Goal: Information Seeking & Learning: Learn about a topic

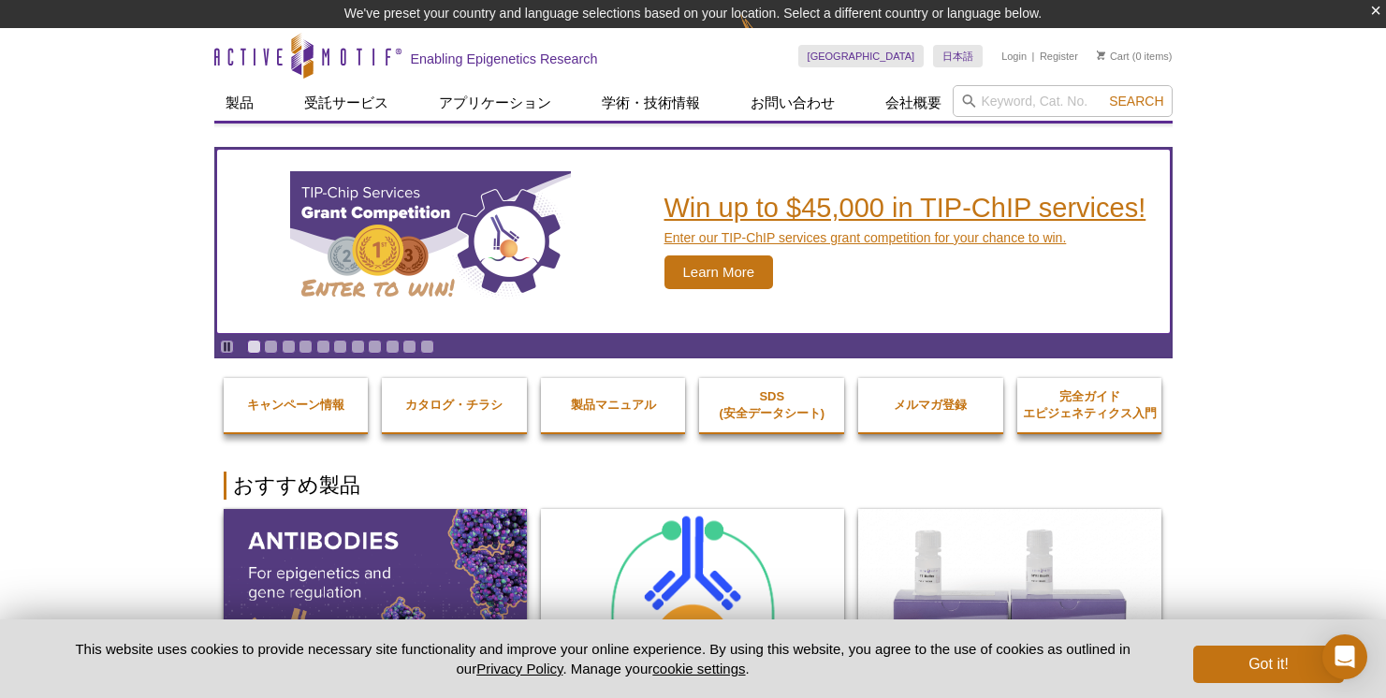
click at [766, 215] on h2 "Win up to $45,000 in TIP-ChIP services!" at bounding box center [905, 208] width 482 height 28
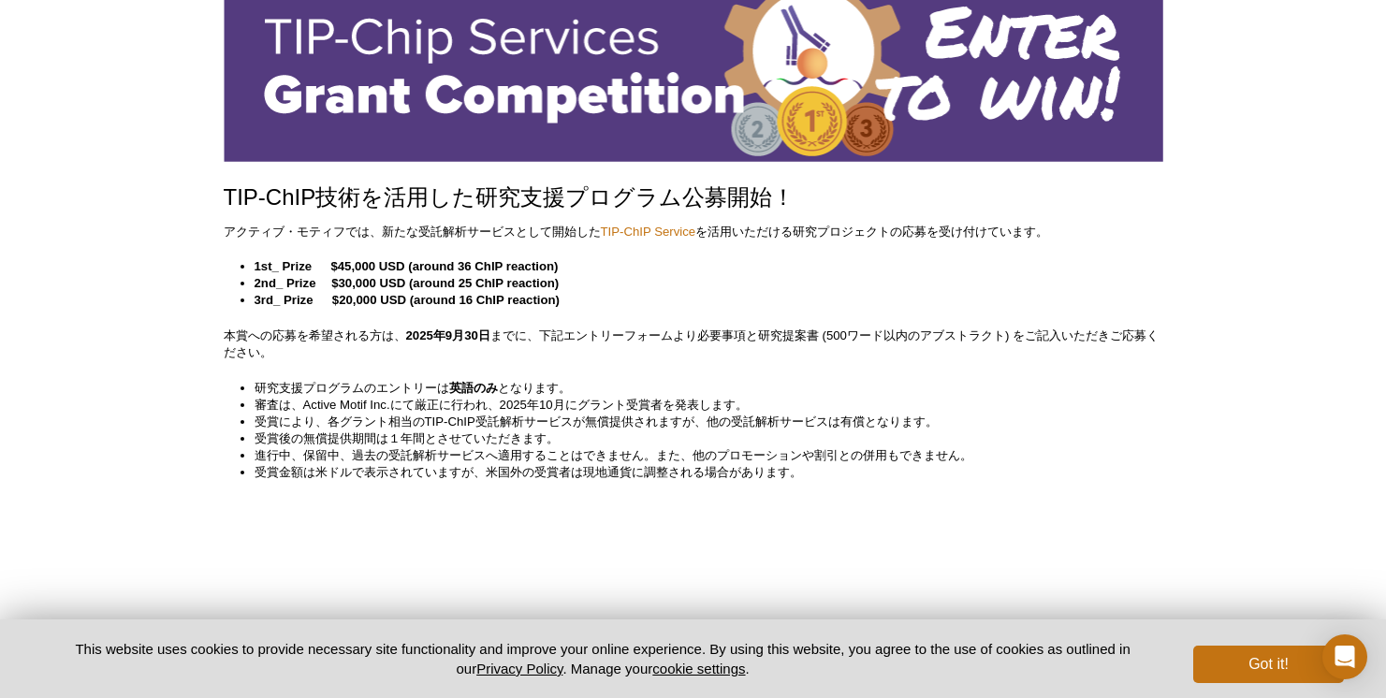
scroll to position [158, 0]
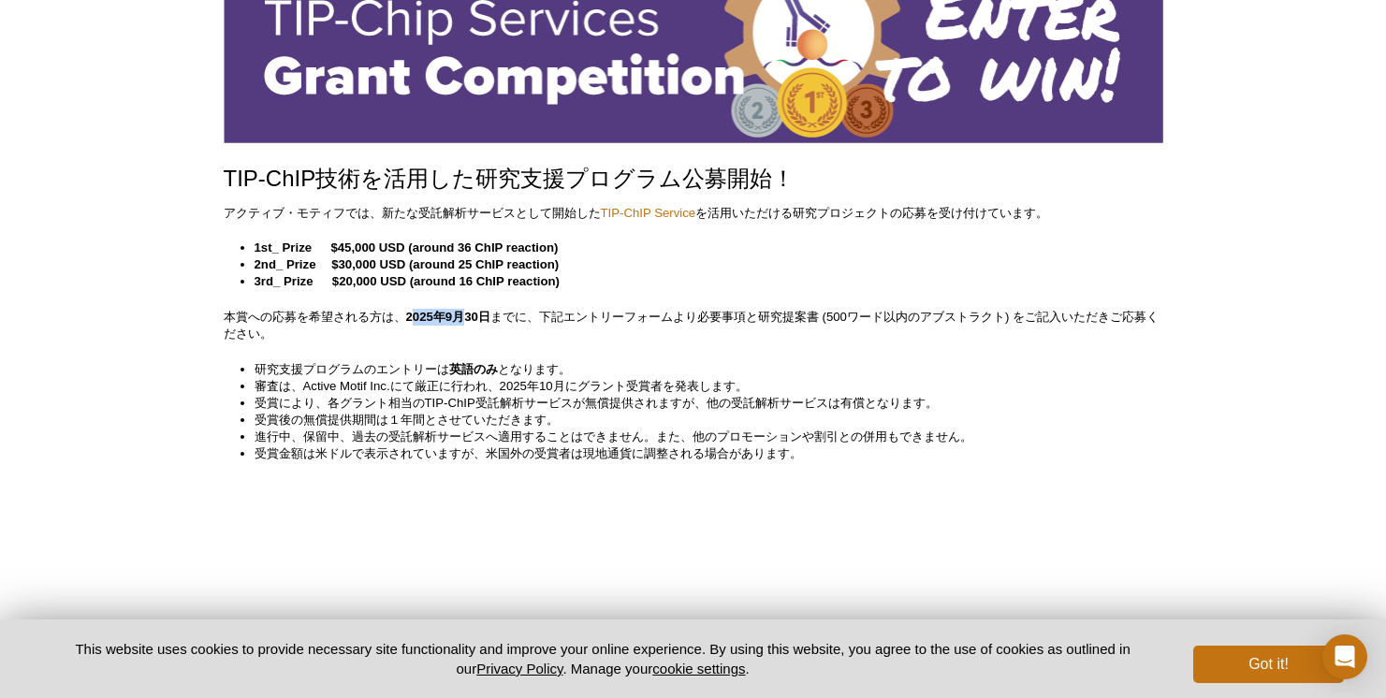
drag, startPoint x: 412, startPoint y: 318, endPoint x: 461, endPoint y: 318, distance: 49.6
click at [461, 318] on strong "2025年9月30日" at bounding box center [448, 317] width 84 height 14
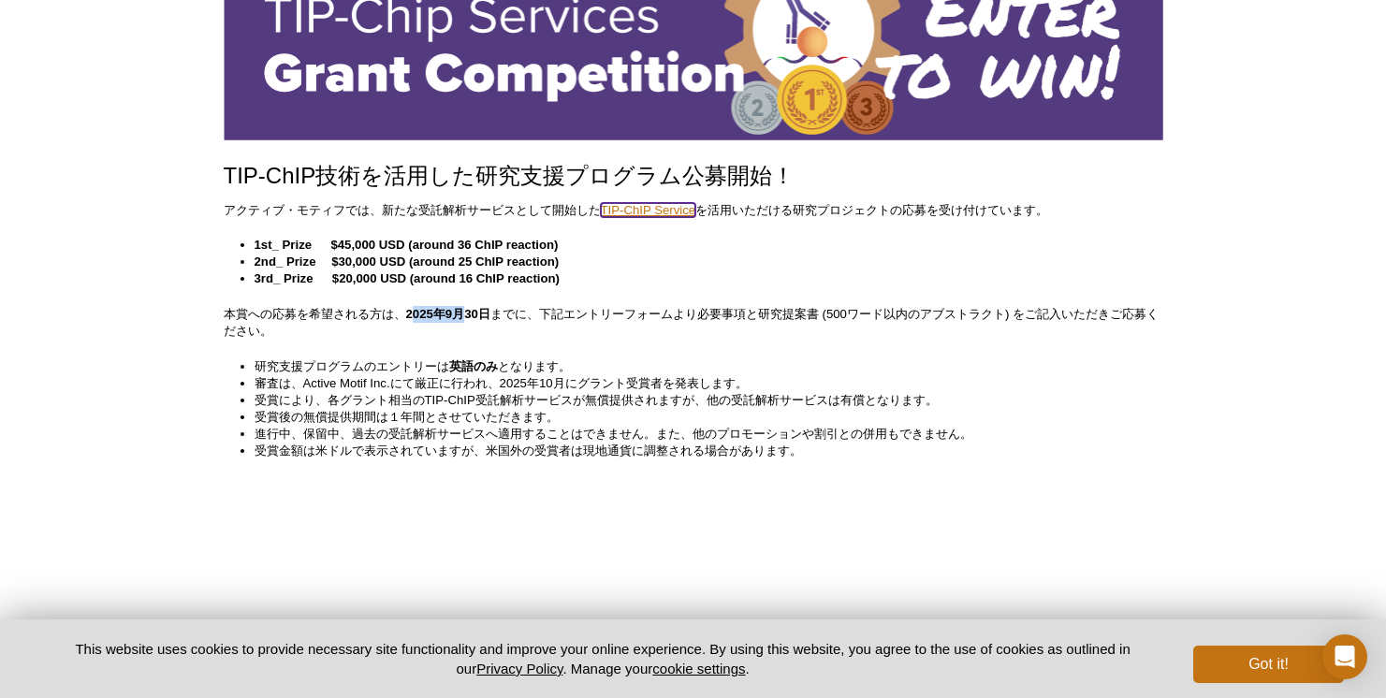
click at [664, 208] on link "TIP-ChIP Service" at bounding box center [648, 210] width 95 height 14
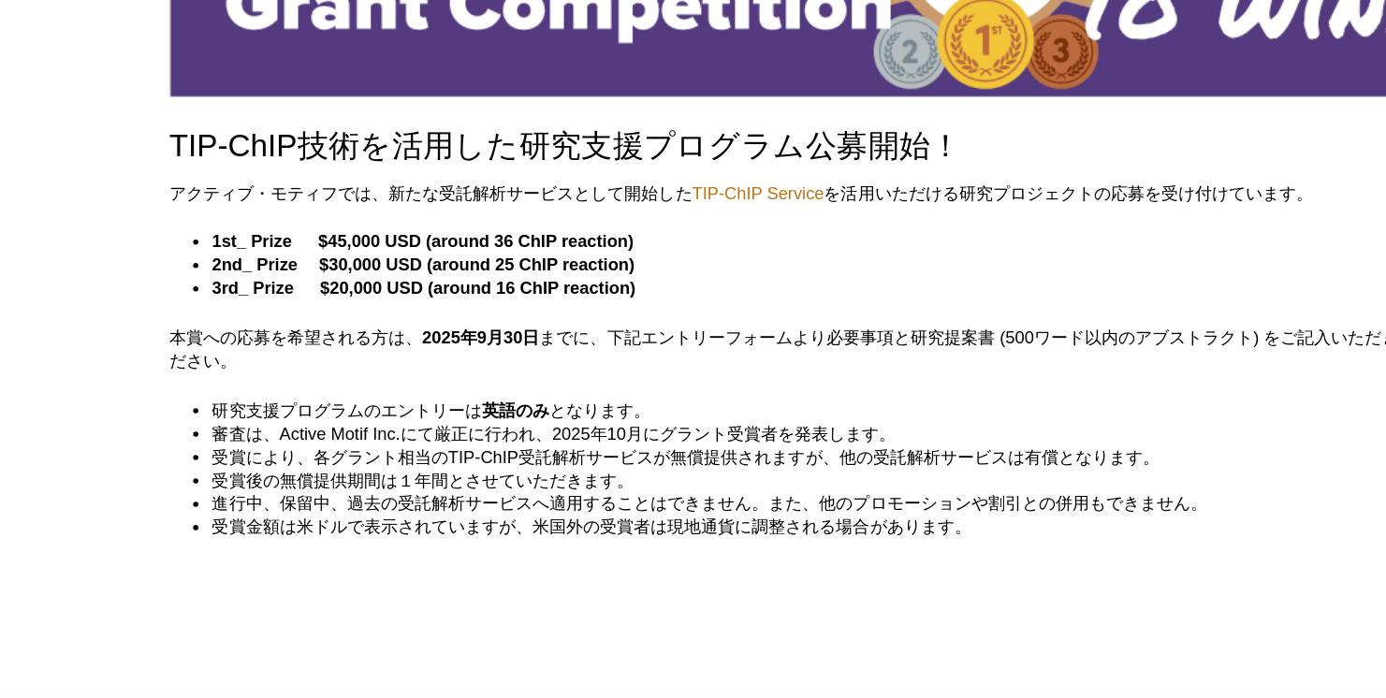
drag, startPoint x: 341, startPoint y: 247, endPoint x: 369, endPoint y: 247, distance: 28.1
click at [369, 247] on strong "1st_ Prize 　 $45,000 USD (around 36 ChIP reaction)" at bounding box center [407, 245] width 304 height 14
drag, startPoint x: 331, startPoint y: 249, endPoint x: 386, endPoint y: 248, distance: 54.3
click at [386, 249] on strong "1st_ Prize 　 $45,000 USD (around 36 ChIP reaction)" at bounding box center [407, 245] width 304 height 14
drag, startPoint x: 414, startPoint y: 247, endPoint x: 609, endPoint y: 247, distance: 195.6
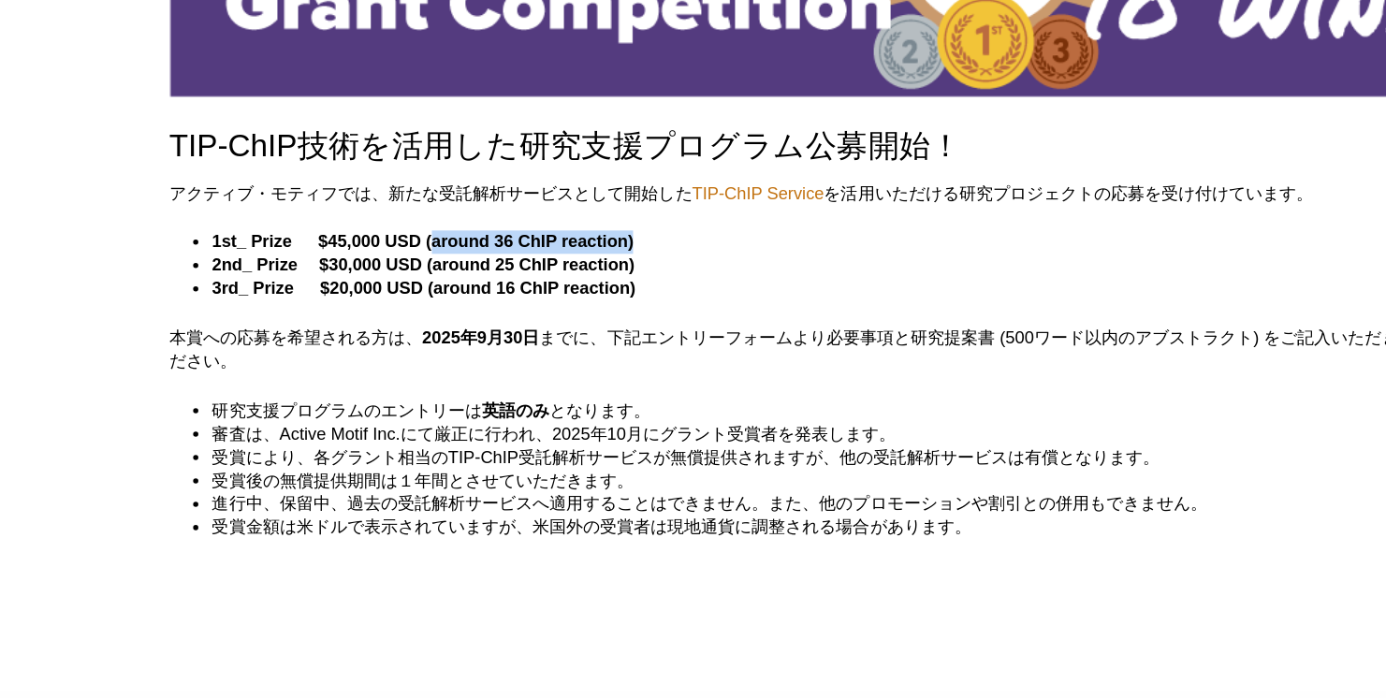
click at [609, 247] on li "1st_ Prize 　 $45,000 USD (around 36 ChIP reaction)" at bounding box center [700, 245] width 890 height 17
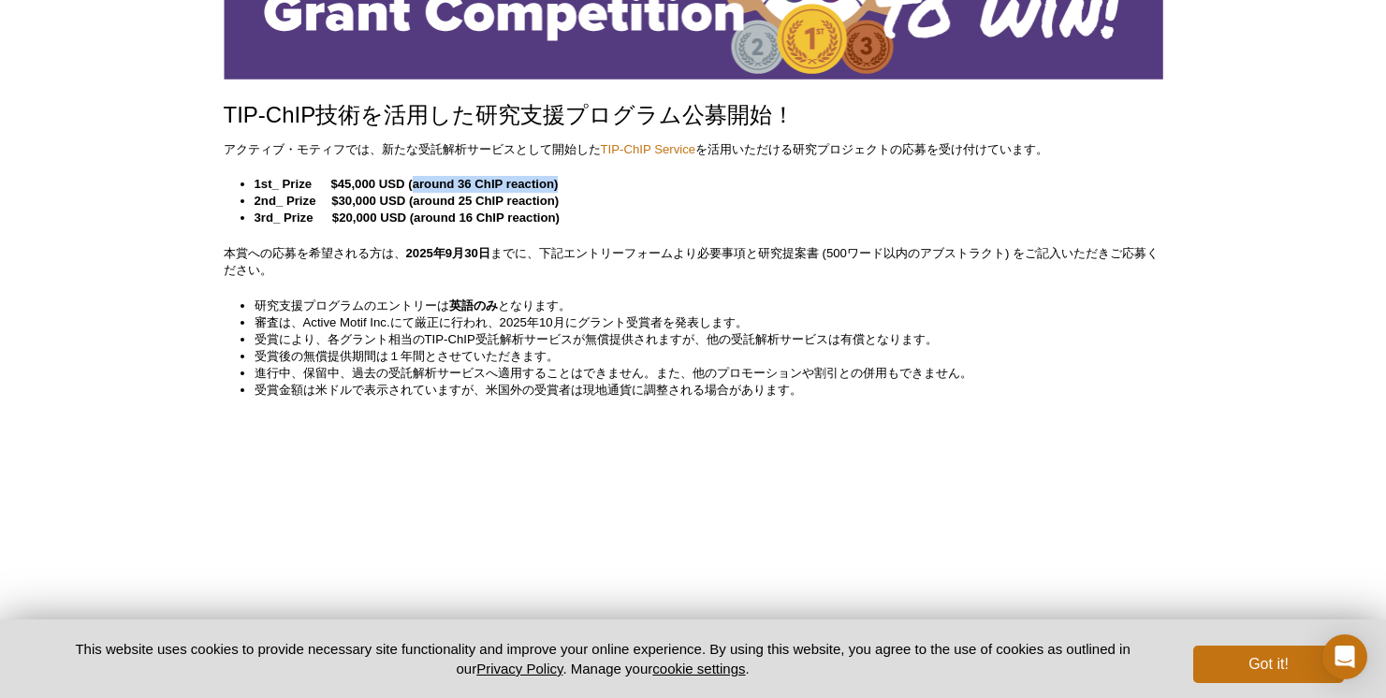
scroll to position [221, 0]
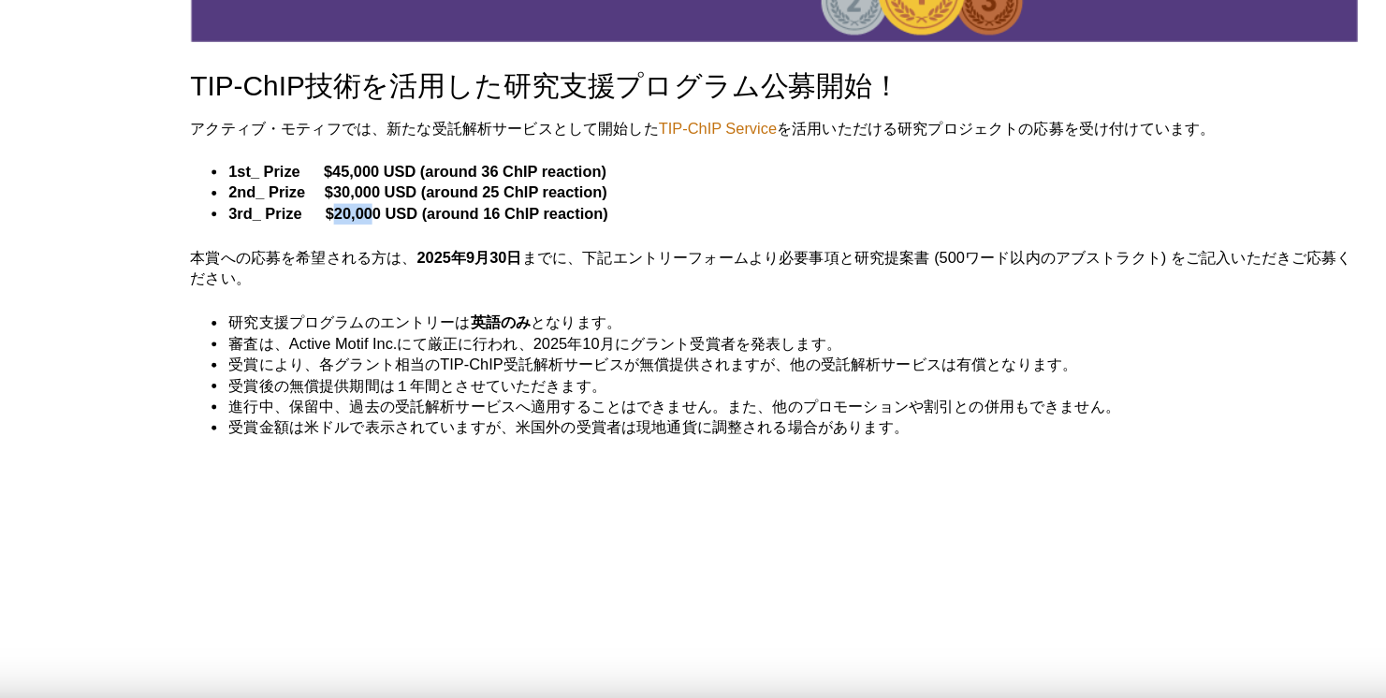
drag, startPoint x: 342, startPoint y: 221, endPoint x: 372, endPoint y: 219, distance: 30.0
click at [372, 219] on strong "3rd_ Prize 　 $20,000 USD (around 16 ChIP reaction)" at bounding box center [407, 219] width 305 height 14
click at [652, 154] on link "TIP-ChIP Service" at bounding box center [648, 150] width 95 height 14
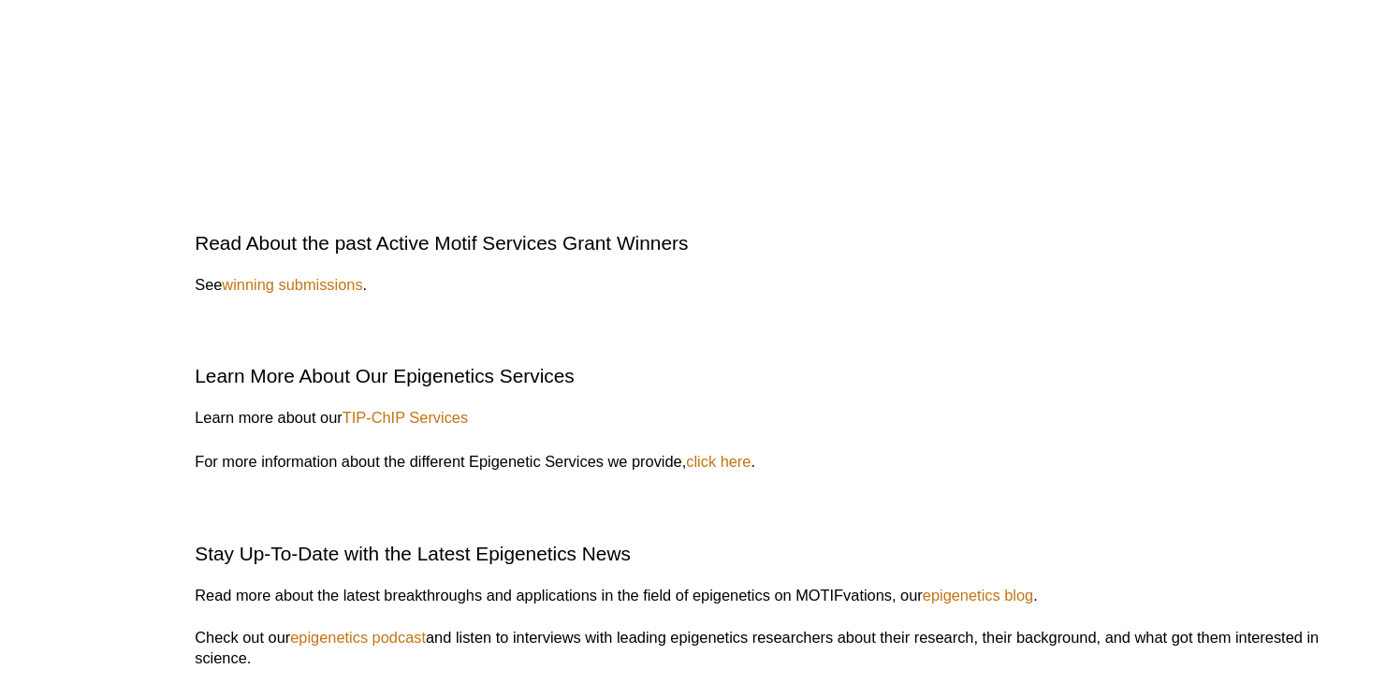
scroll to position [4144, 0]
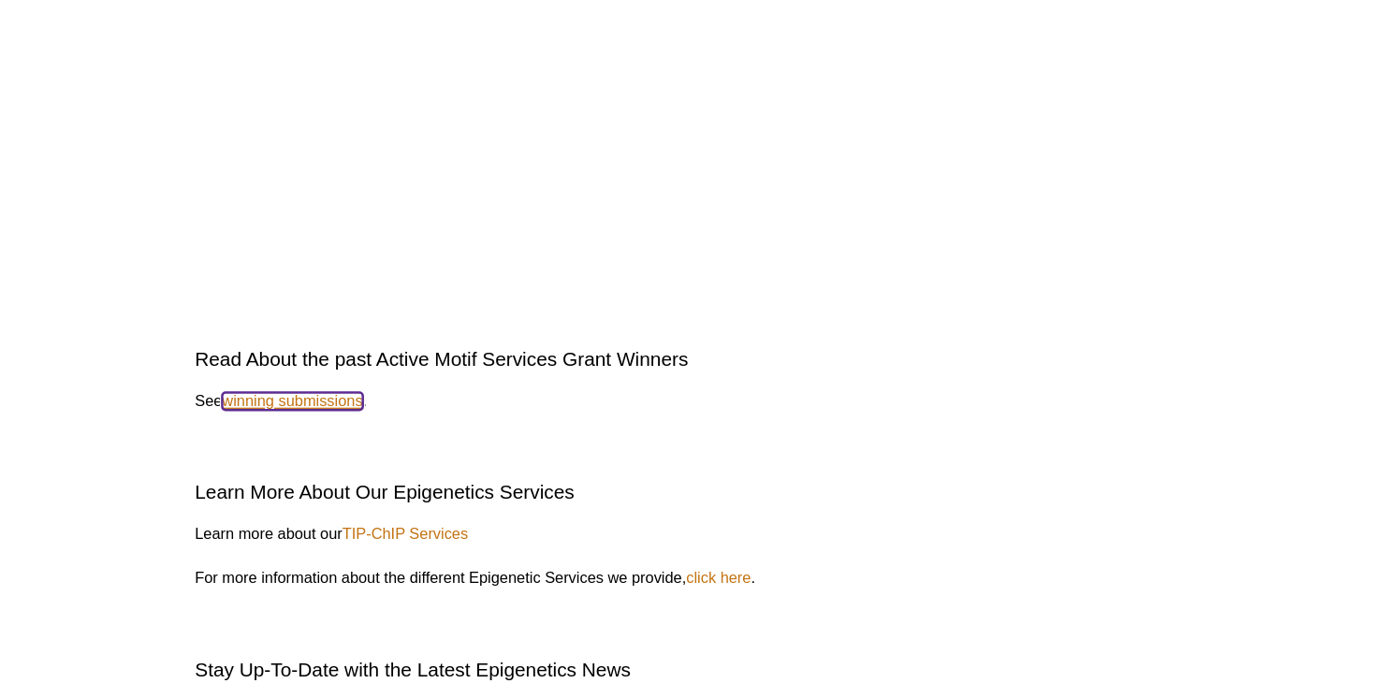
click at [344, 324] on link "winning submissions" at bounding box center [301, 323] width 113 height 14
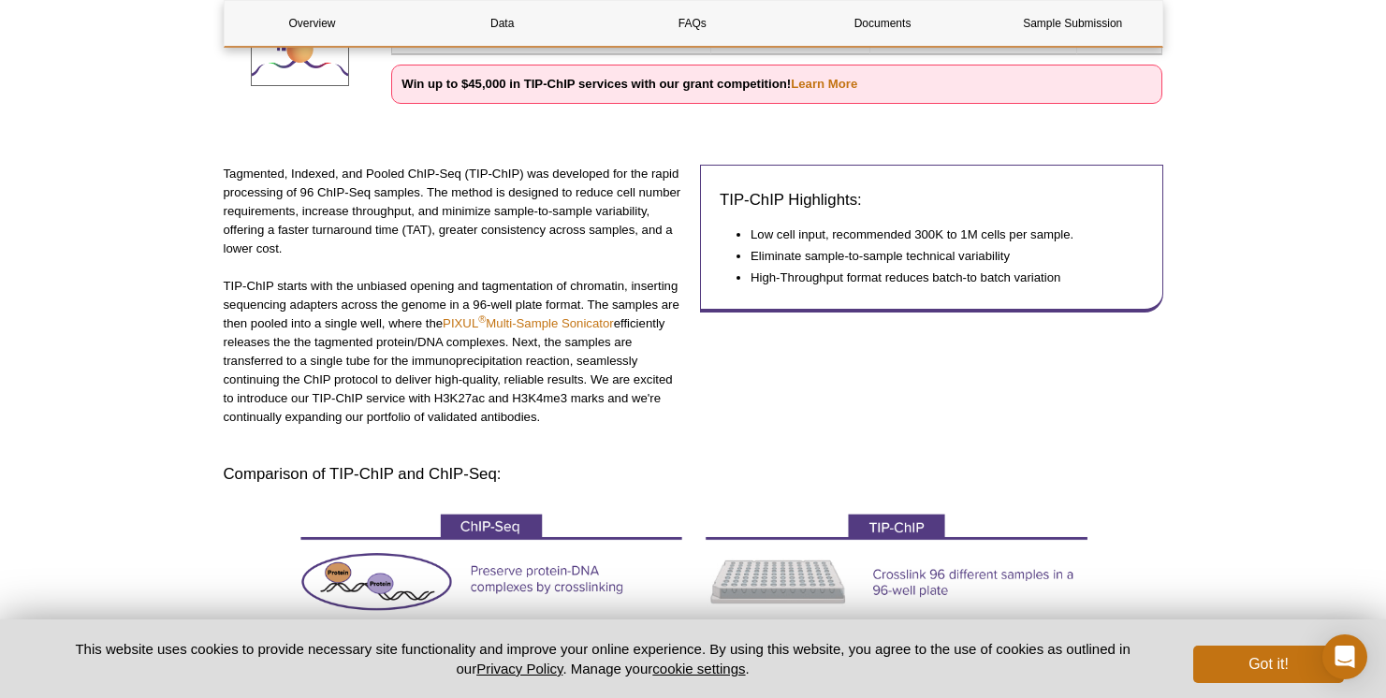
scroll to position [308, 0]
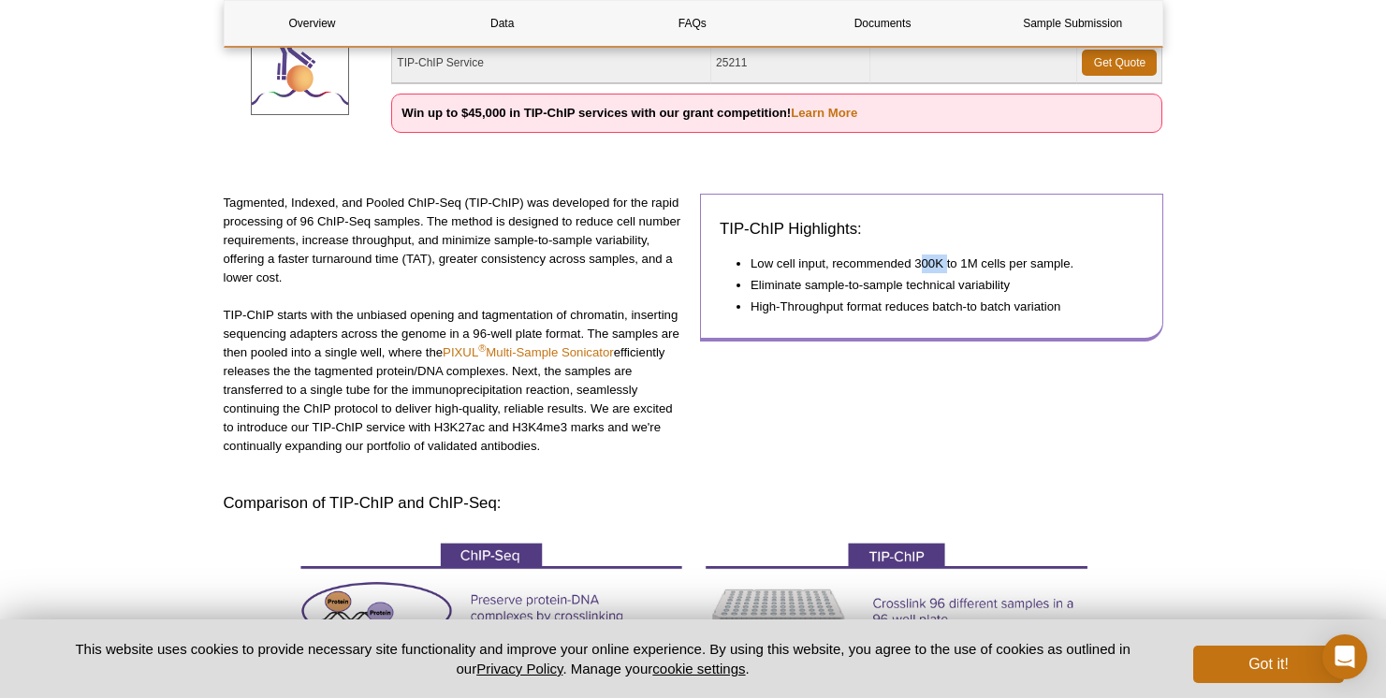
drag, startPoint x: 918, startPoint y: 265, endPoint x: 948, endPoint y: 265, distance: 29.9
click at [948, 265] on li "Low cell input, recommended 300K to 1M cells per sample." at bounding box center [938, 264] width 374 height 19
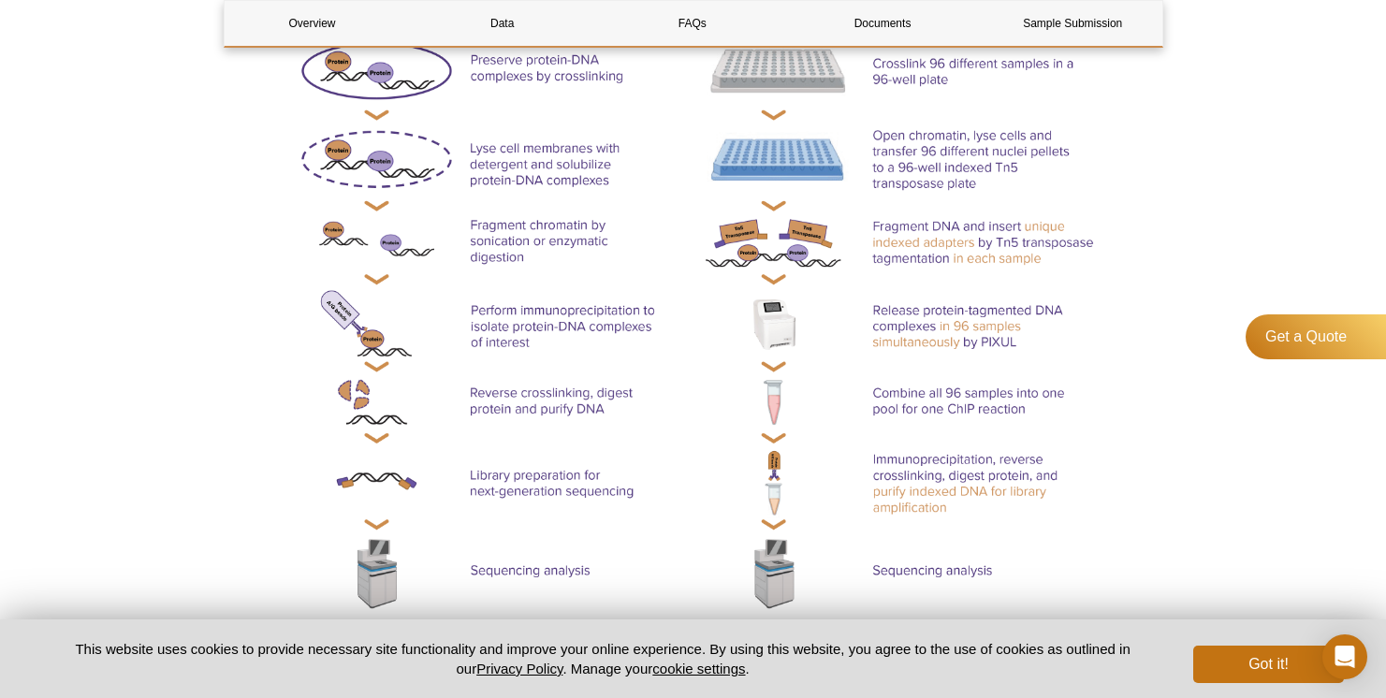
scroll to position [861, 0]
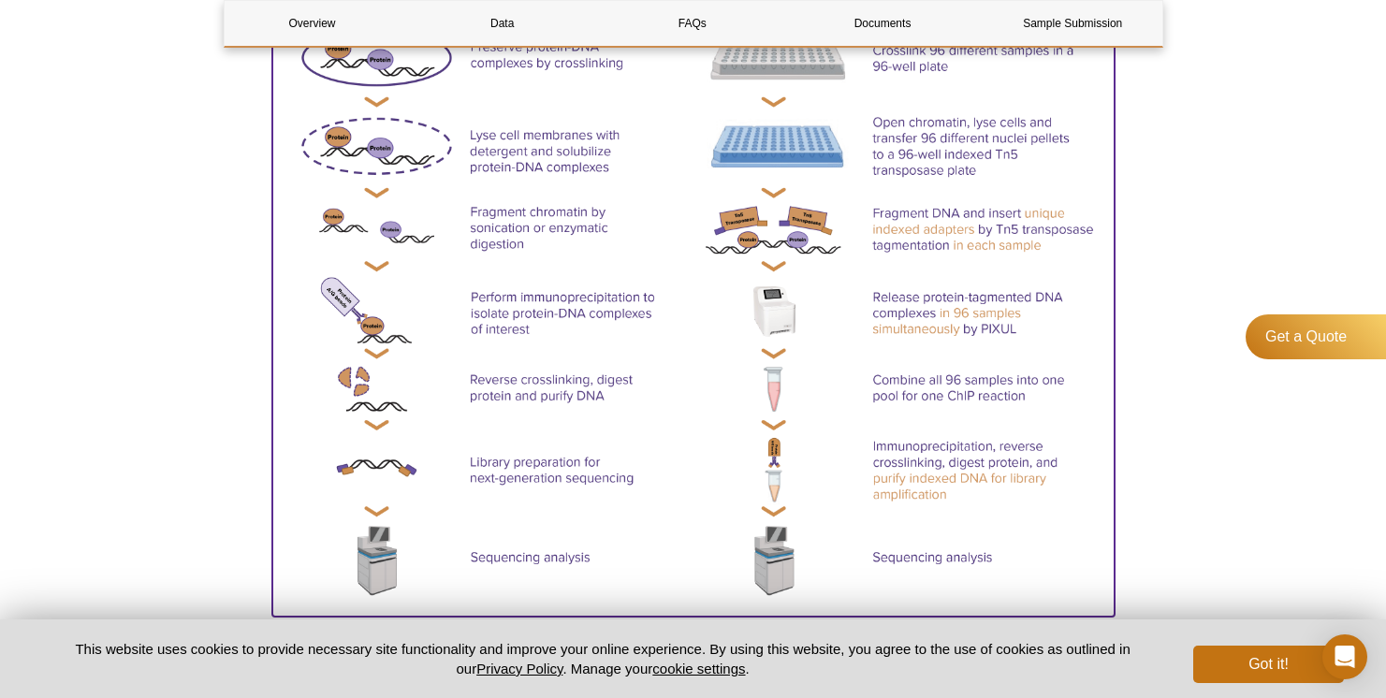
click at [971, 314] on img at bounding box center [693, 293] width 842 height 635
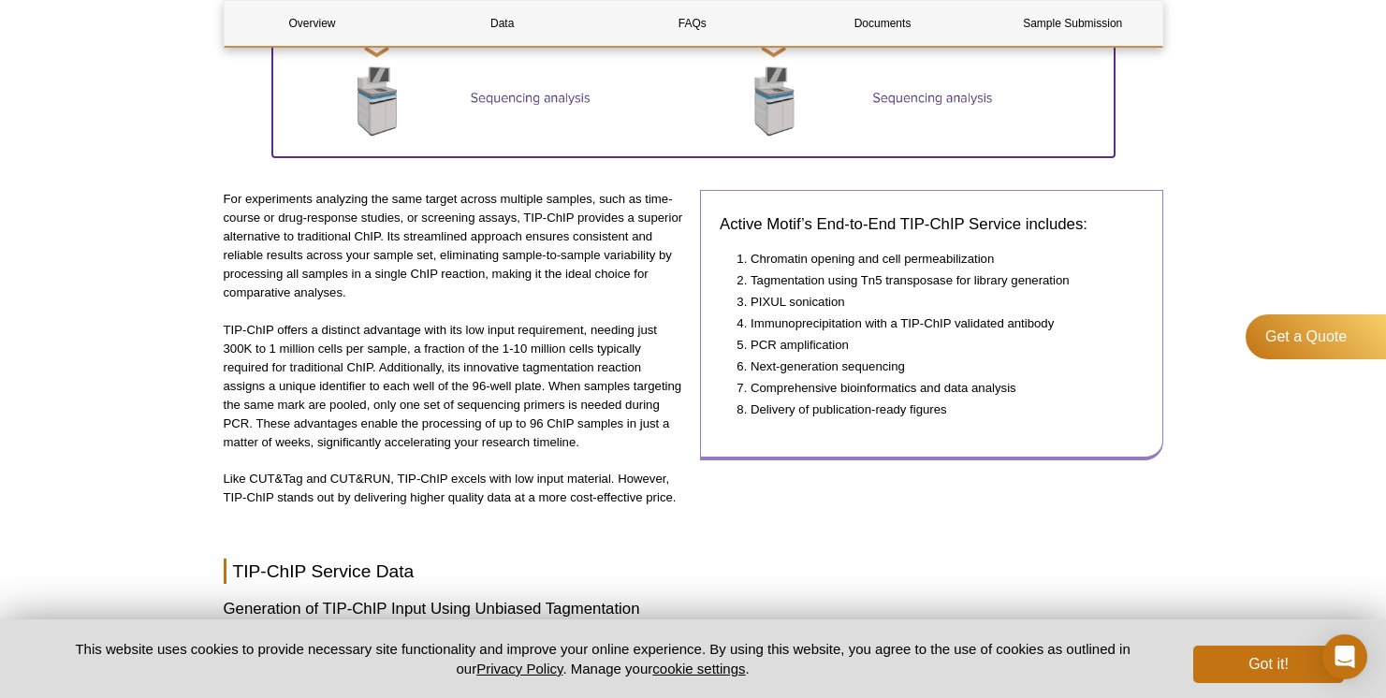
scroll to position [1307, 0]
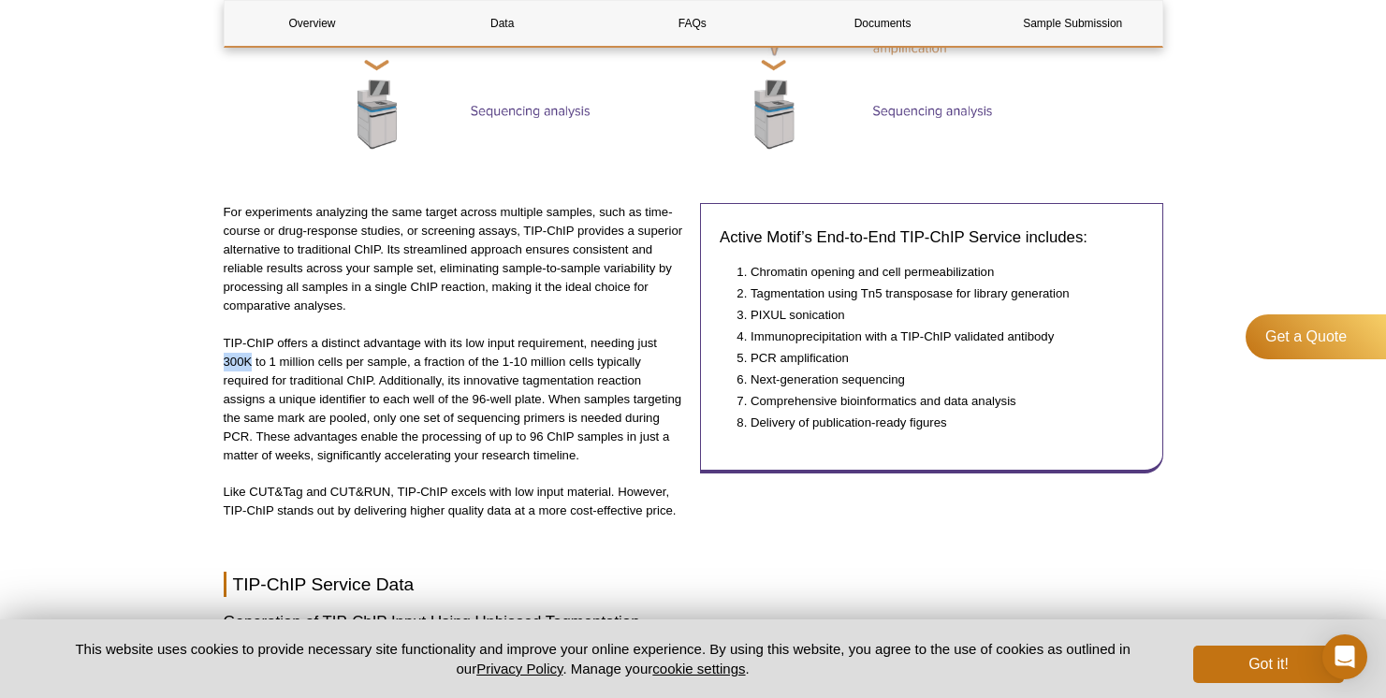
drag, startPoint x: 226, startPoint y: 366, endPoint x: 252, endPoint y: 366, distance: 26.2
click at [252, 366] on p "TIP-ChIP offers a distinct advantage with its low input requirement, needing ju…" at bounding box center [455, 399] width 463 height 131
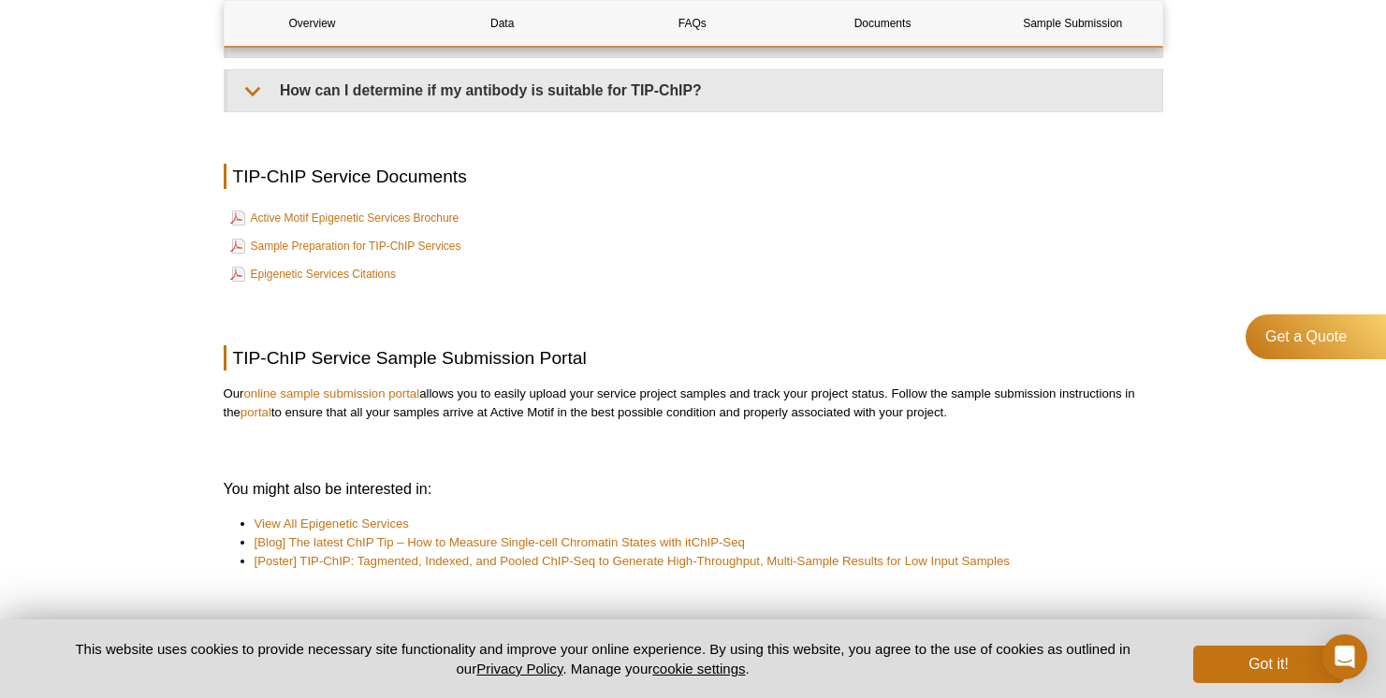
scroll to position [4955, 0]
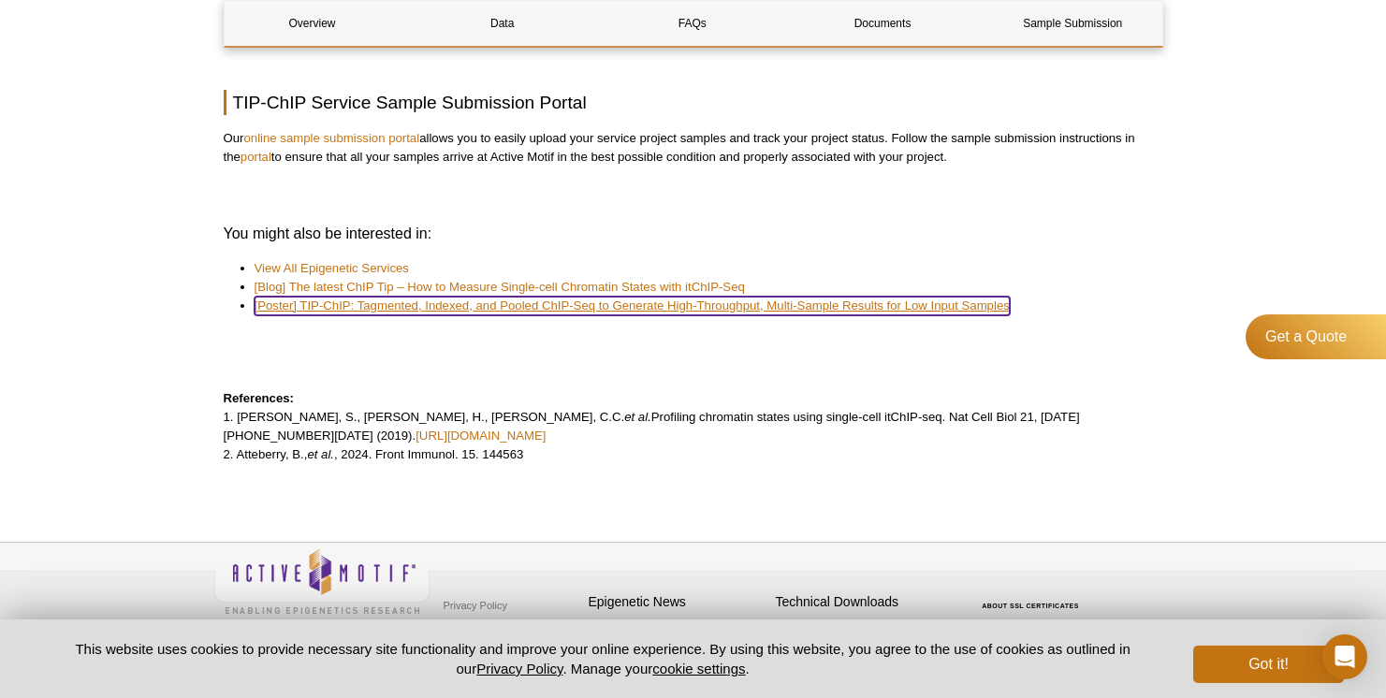
click at [391, 315] on link "[Poster] TIP-ChIP: Tagmented, Indexed, and Pooled ChIP-Seq to Generate High-Thr…" at bounding box center [632, 306] width 755 height 19
click at [494, 315] on link "[Poster] TIP-ChIP: Tagmented, Indexed, and Pooled ChIP-Seq to Generate High-Thr…" at bounding box center [632, 306] width 755 height 19
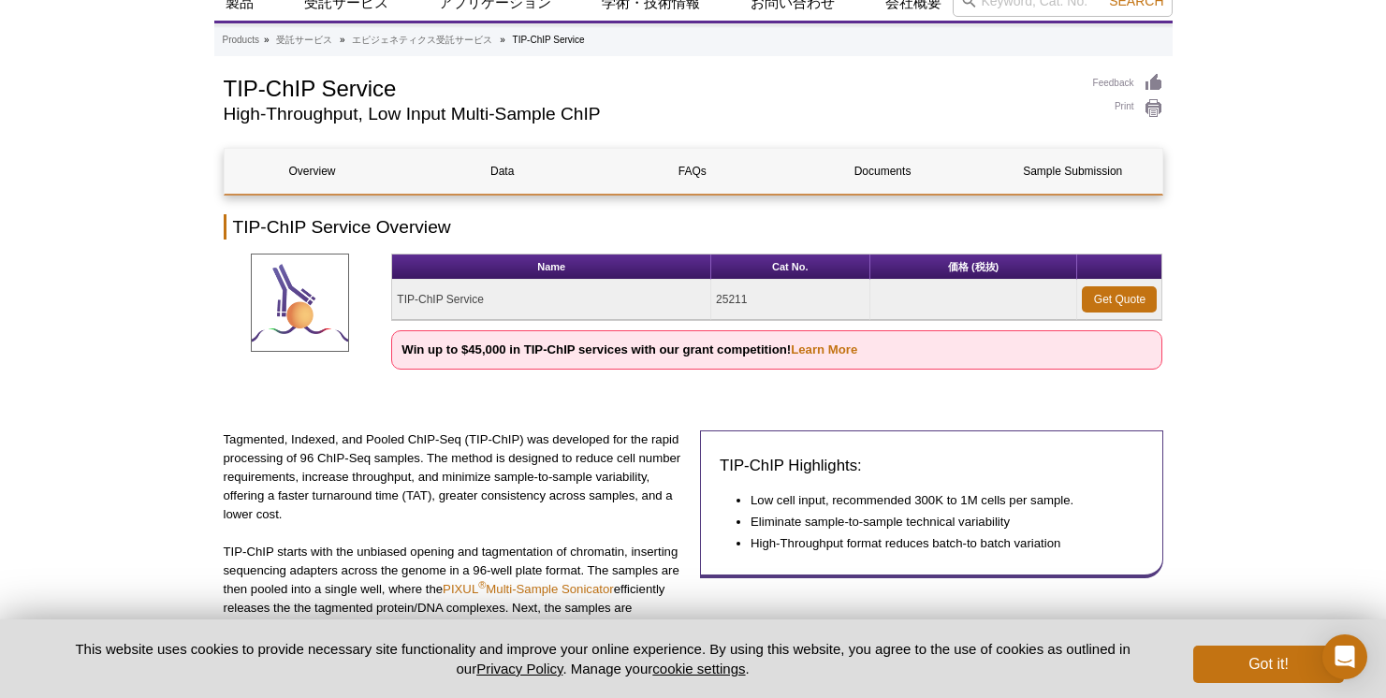
scroll to position [82, 0]
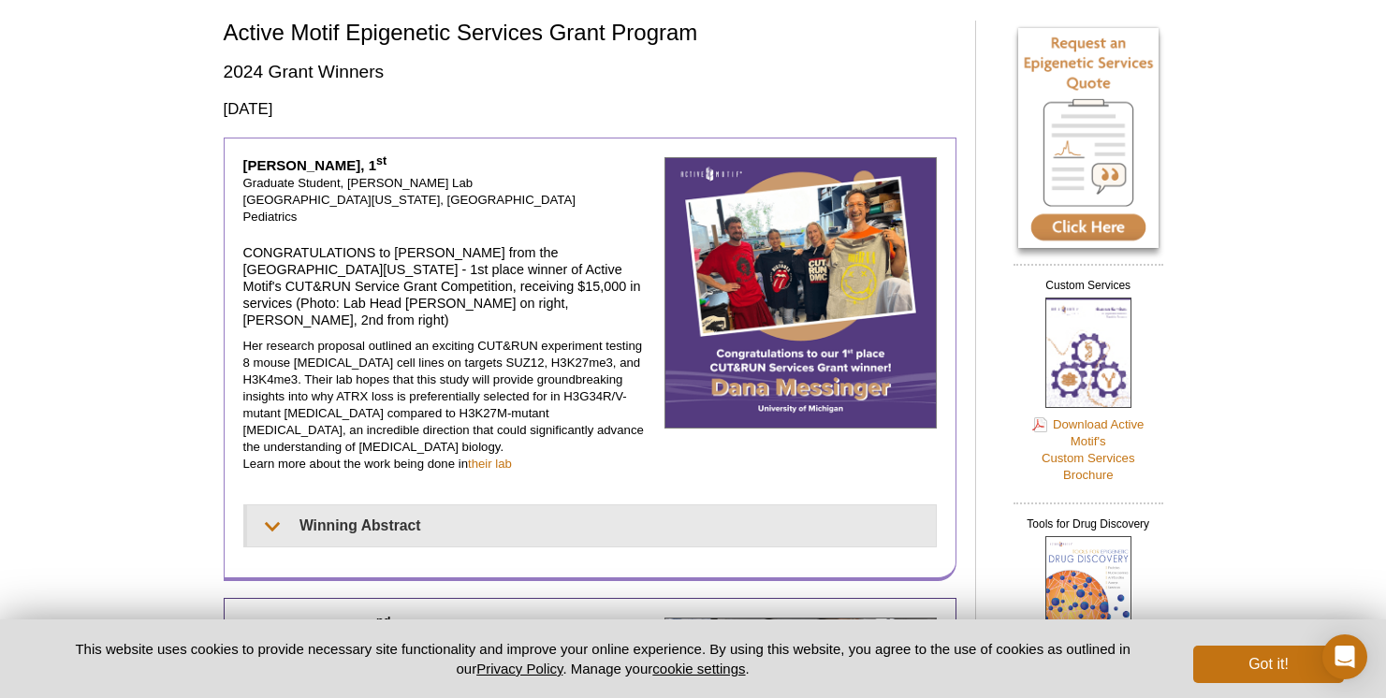
scroll to position [109, 0]
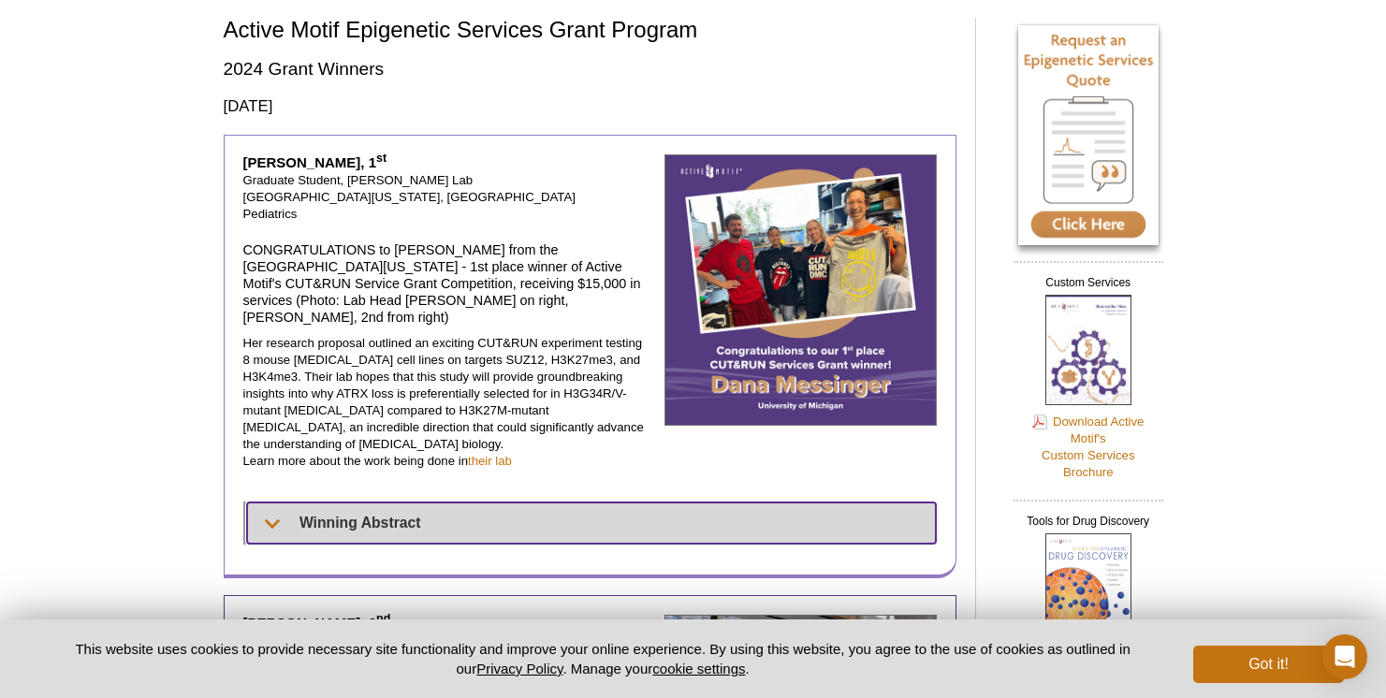
click at [275, 503] on summary "Winning Abstract" at bounding box center [591, 523] width 689 height 41
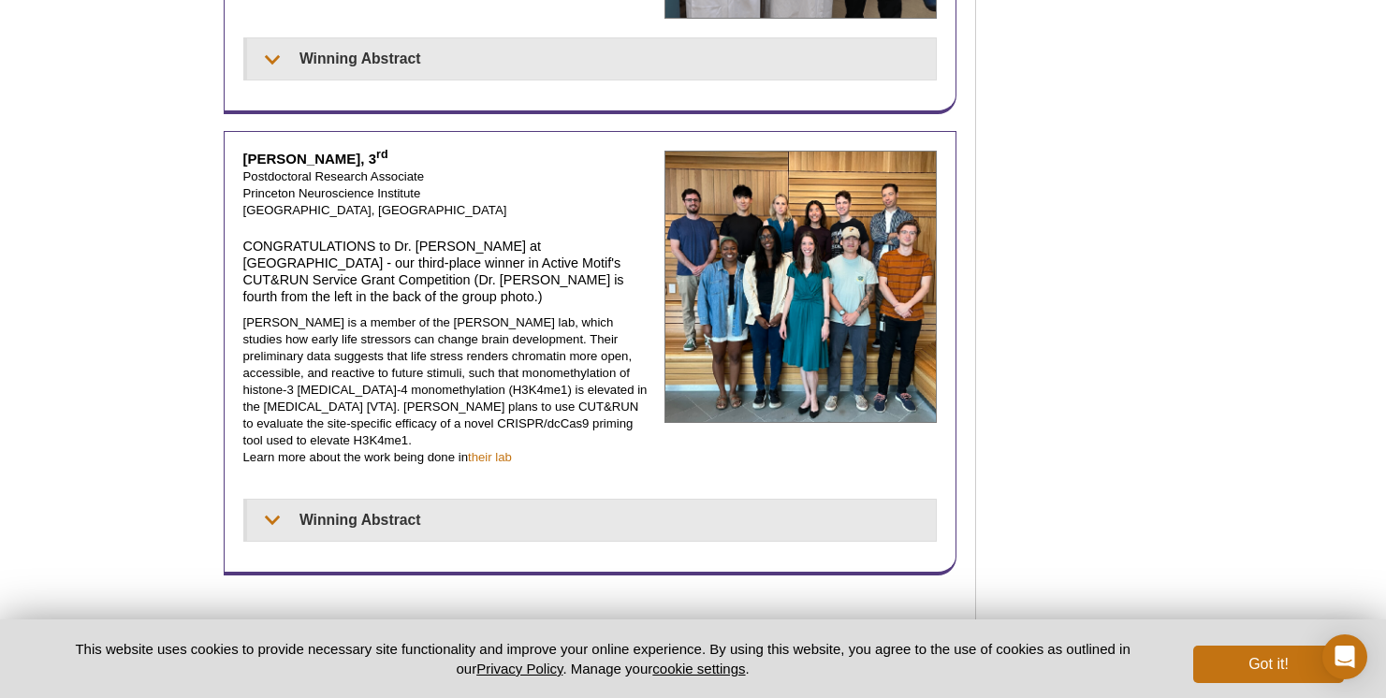
scroll to position [1567, 0]
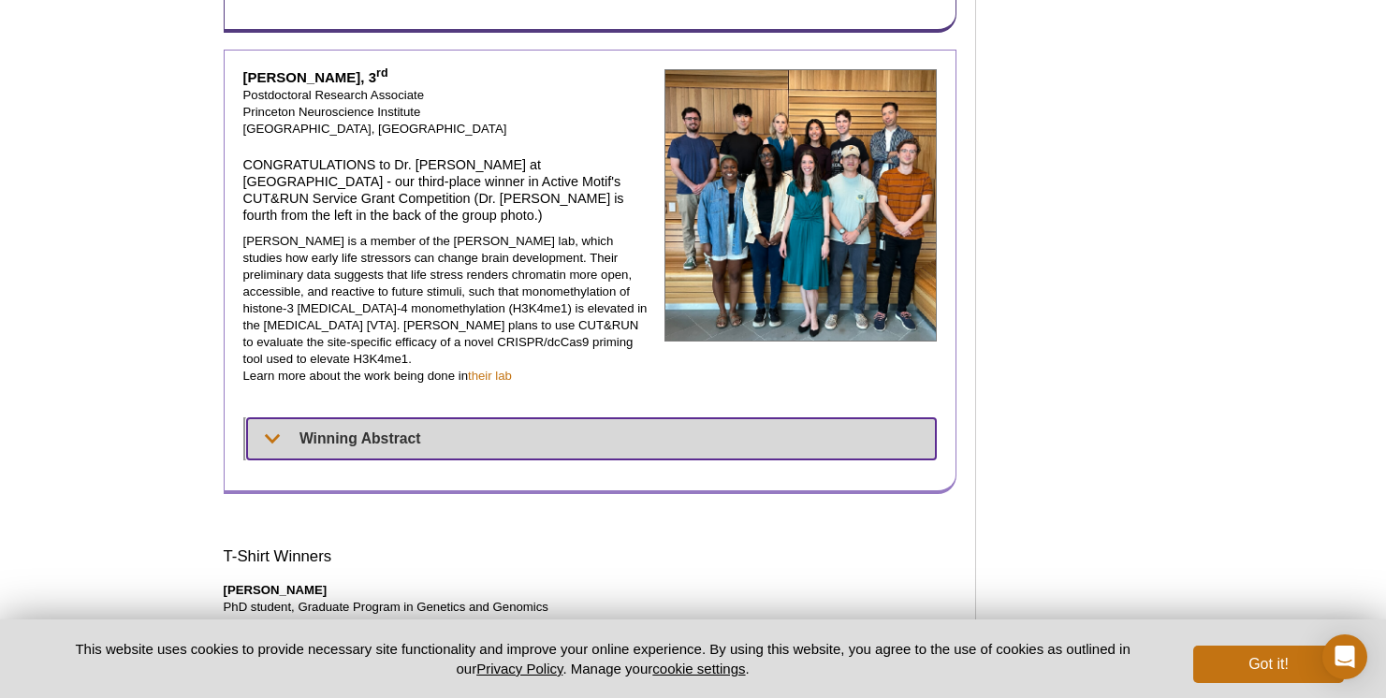
click at [253, 418] on summary "Winning Abstract" at bounding box center [592, 438] width 690 height 41
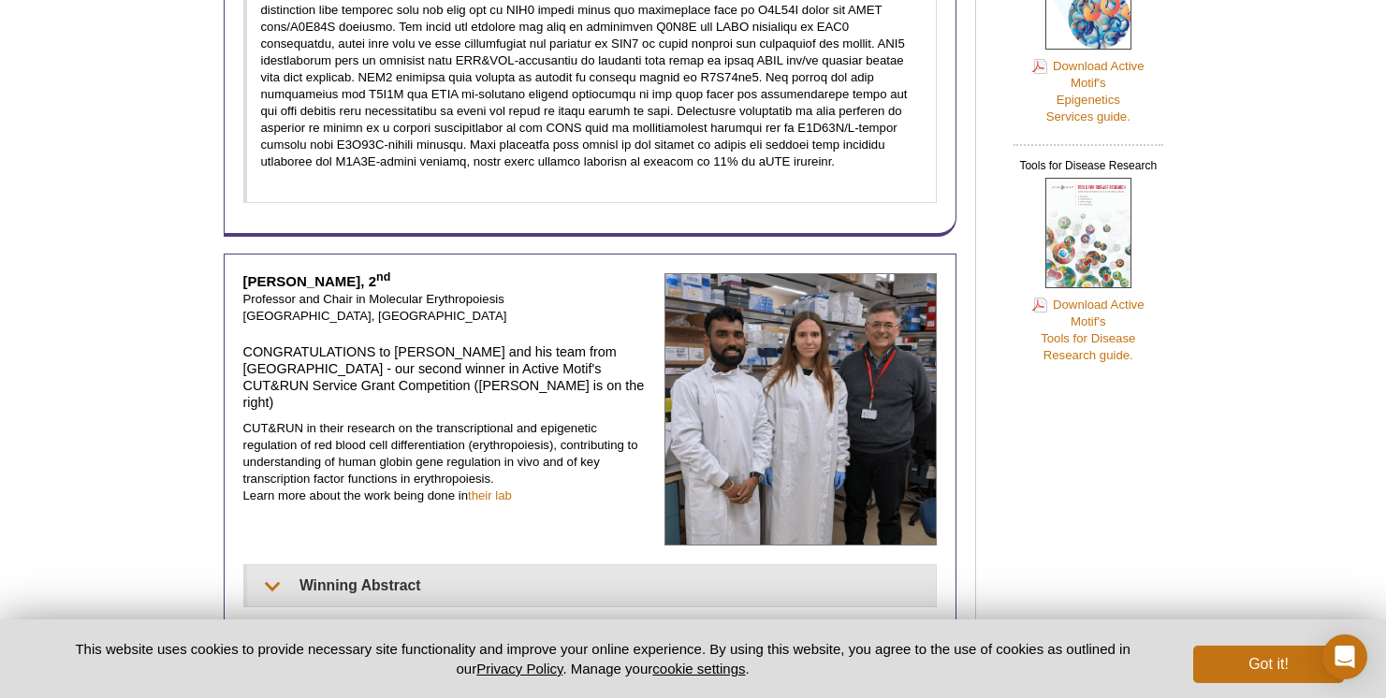
scroll to position [1031, 0]
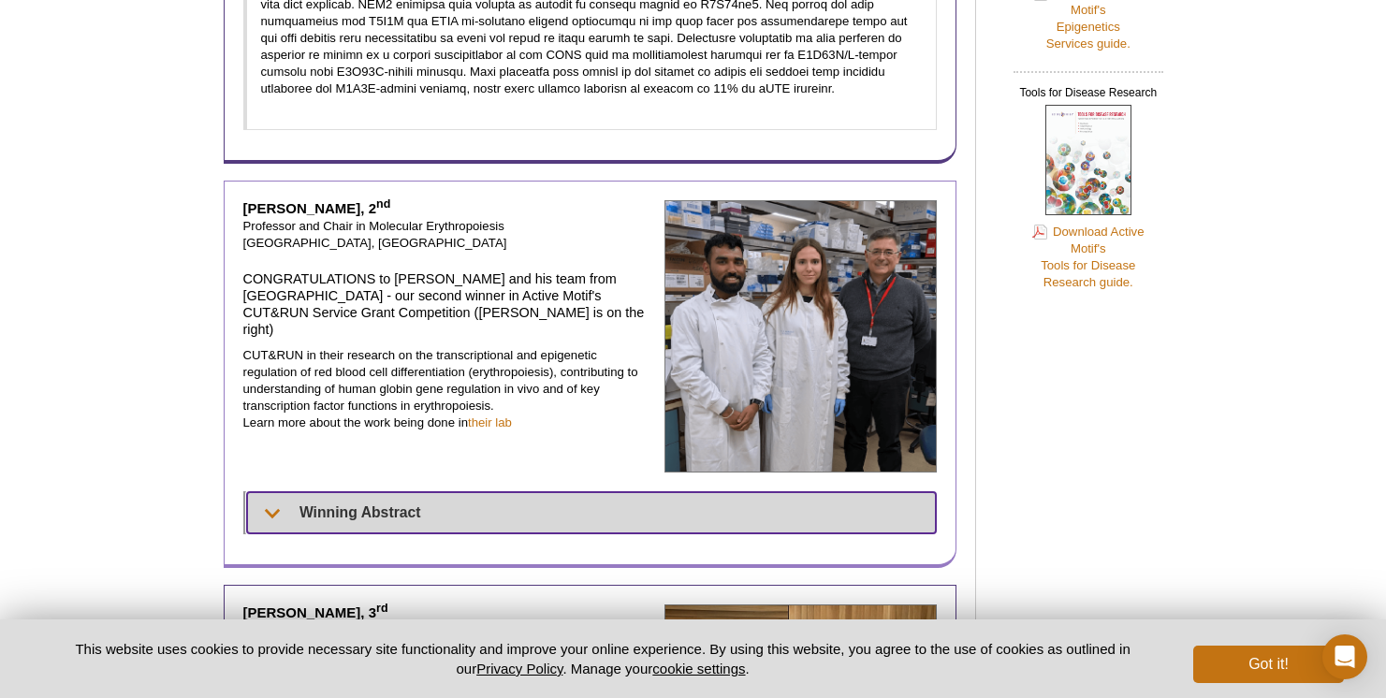
click at [260, 492] on summary "Winning Abstract" at bounding box center [592, 512] width 690 height 41
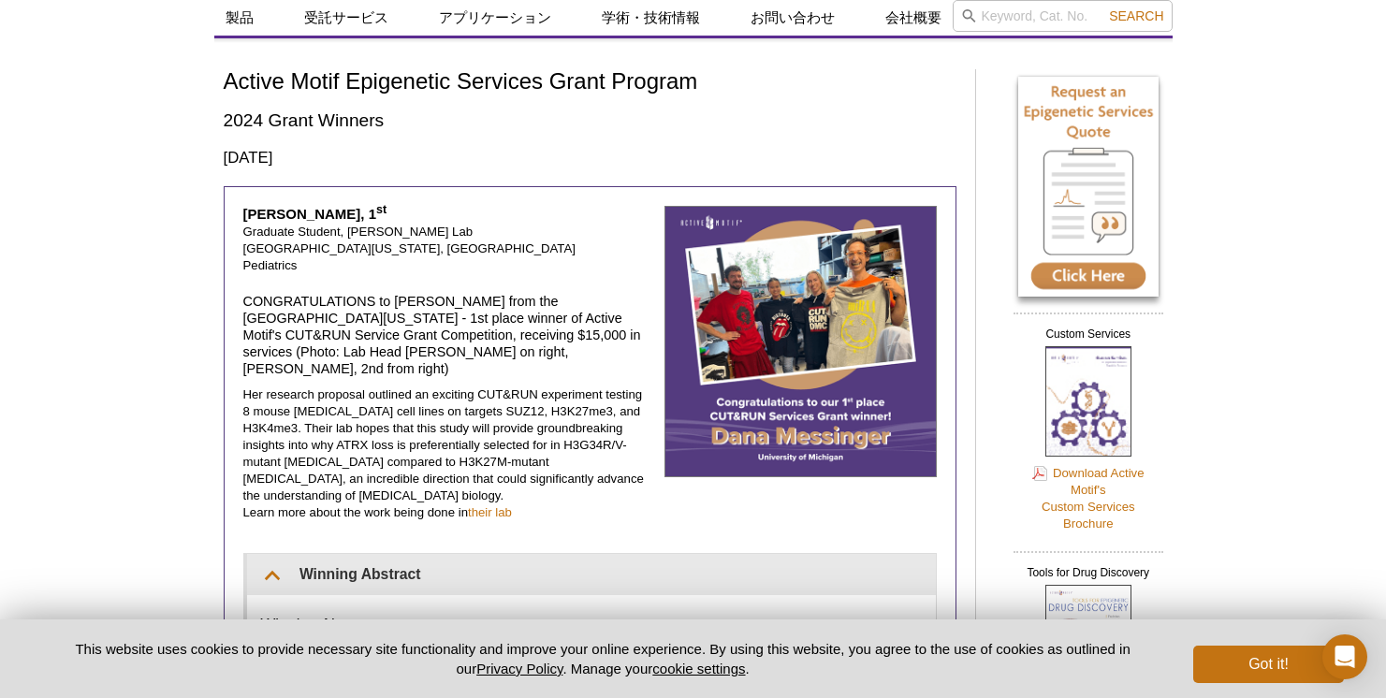
scroll to position [55, 0]
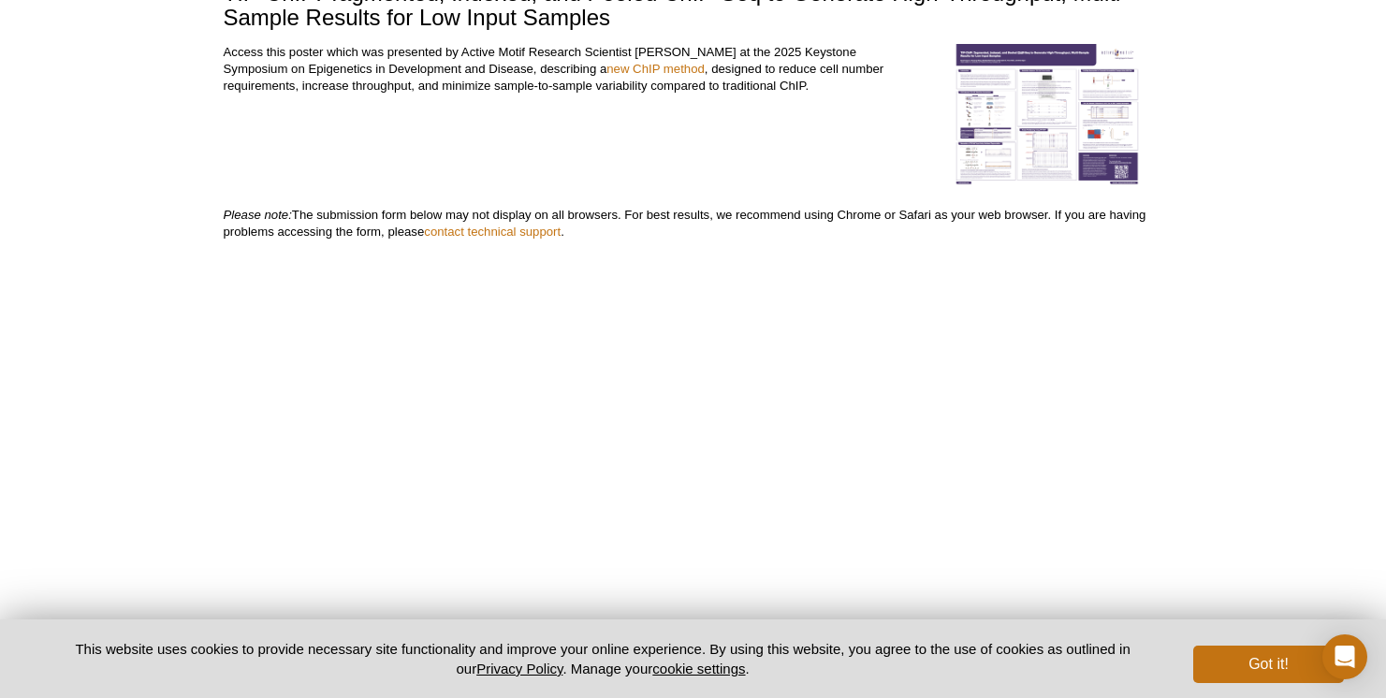
scroll to position [176, 0]
